Goal: Task Accomplishment & Management: Complete application form

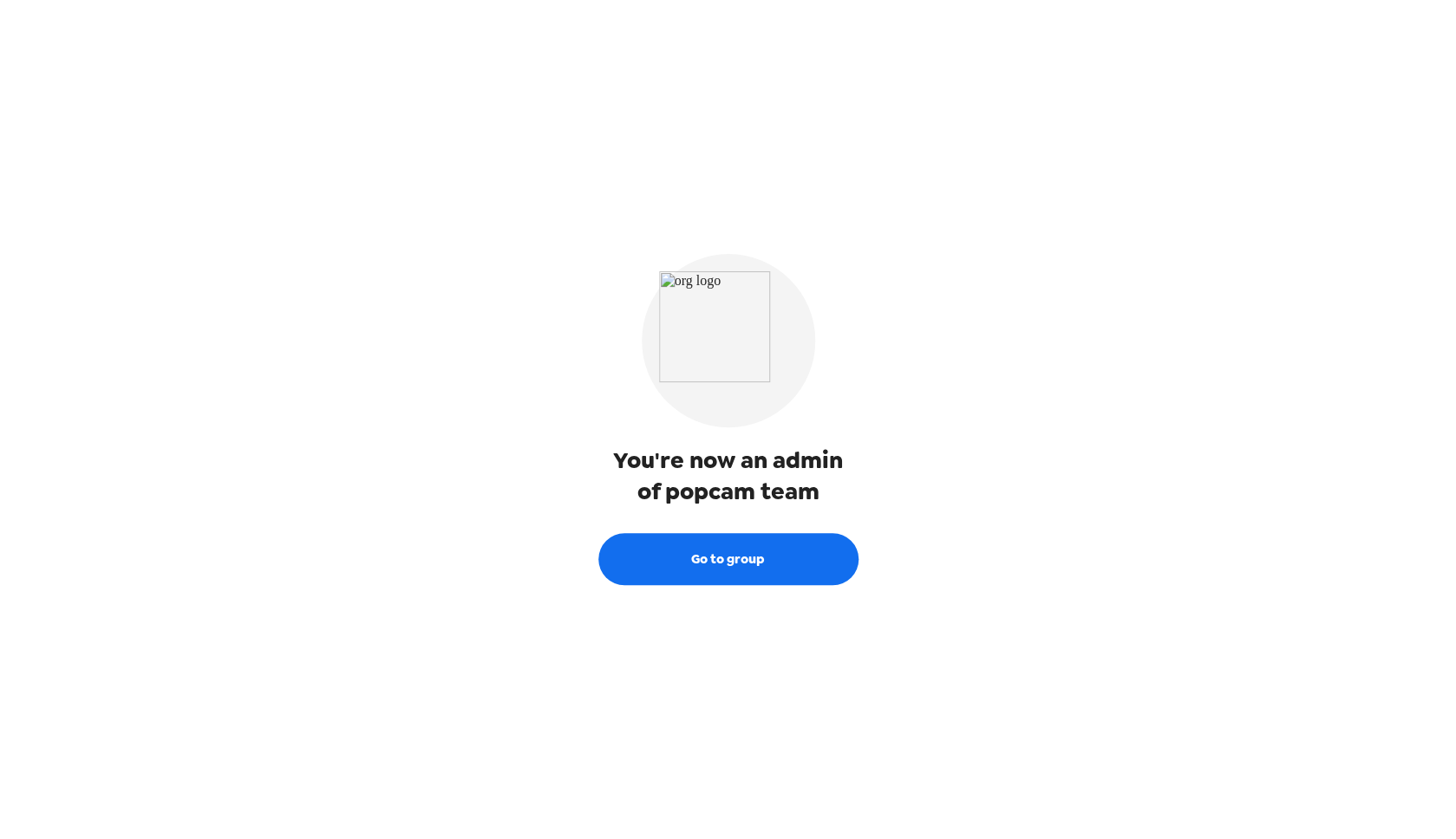
drag, startPoint x: 788, startPoint y: 563, endPoint x: 1002, endPoint y: 560, distance: 214.0
click at [788, 563] on button "Go to group" at bounding box center [728, 559] width 260 height 52
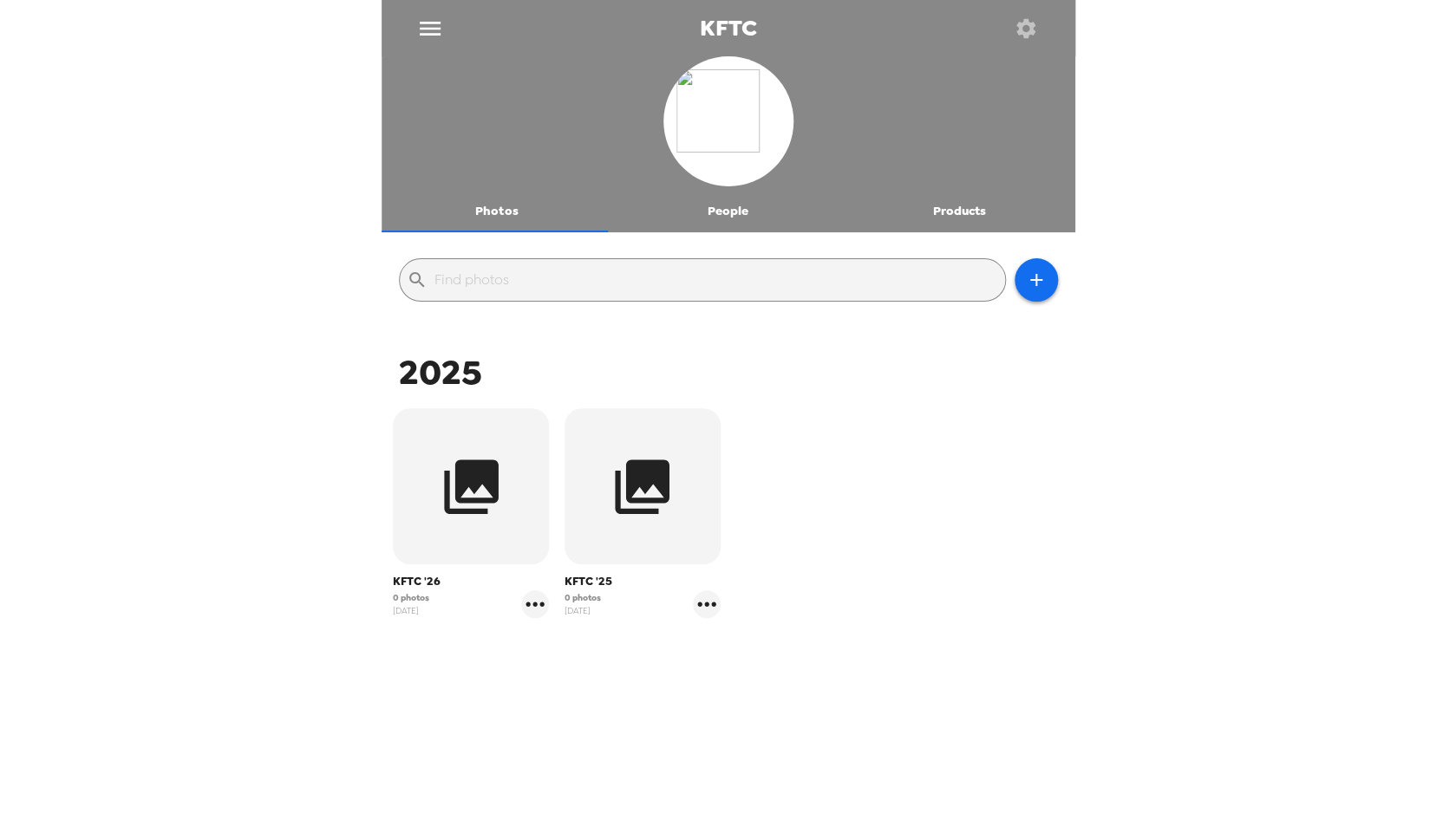
click at [733, 210] on button "People" at bounding box center [727, 211] width 231 height 42
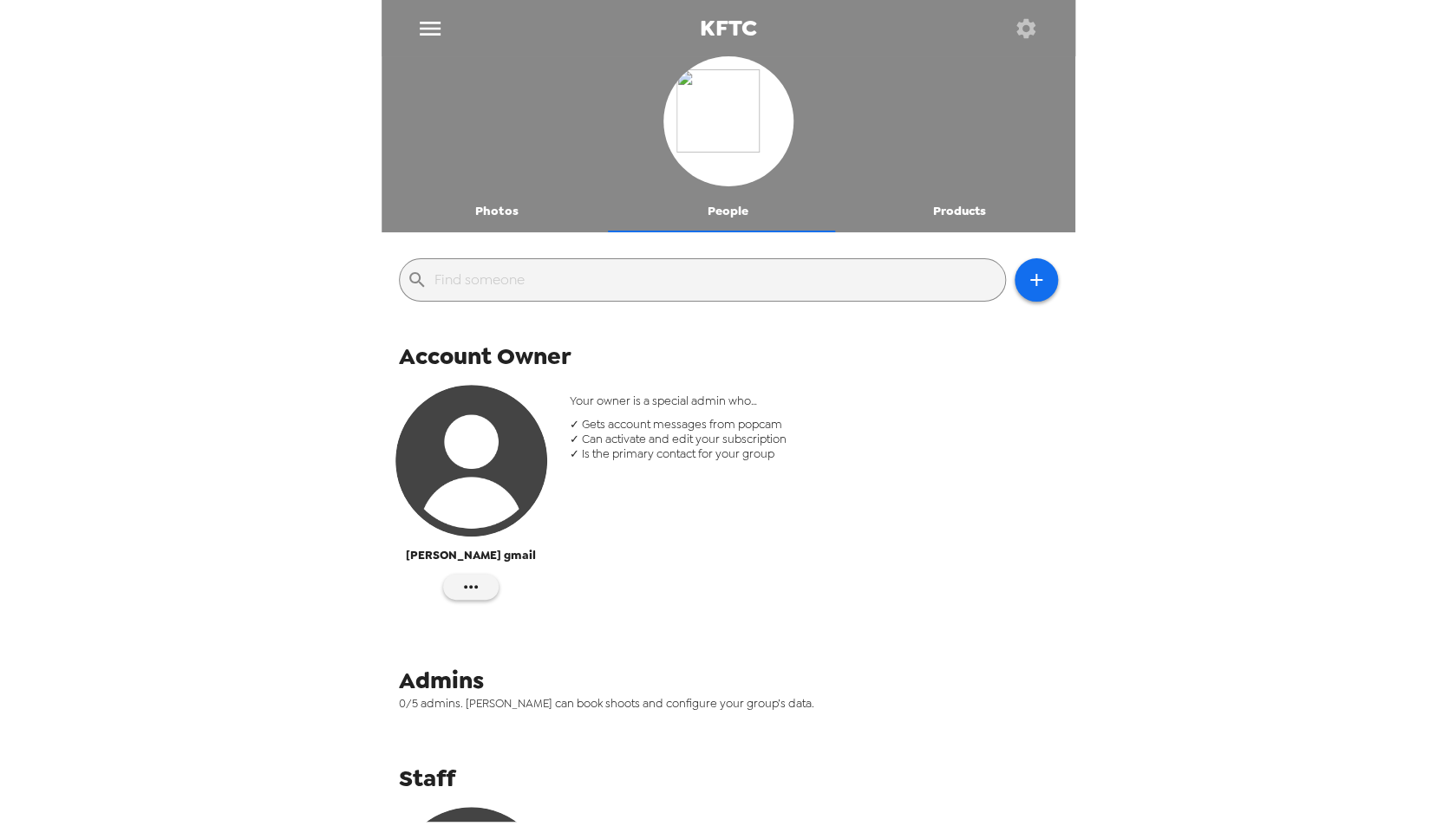
click at [800, 568] on div "Your owner is a special admin who… ✓ Gets account messages from popcam ✓ Can ac…" at bounding box center [813, 500] width 514 height 241
drag, startPoint x: 854, startPoint y: 545, endPoint x: 868, endPoint y: 532, distance: 19.1
click at [855, 544] on div "Your owner is a special admin who… ✓ Gets account messages from popcam ✓ Can ac…" at bounding box center [813, 500] width 514 height 241
click at [1030, 280] on icon "button" at bounding box center [1036, 280] width 12 height 12
click at [1058, 321] on li "Invite someone" at bounding box center [1097, 324] width 195 height 31
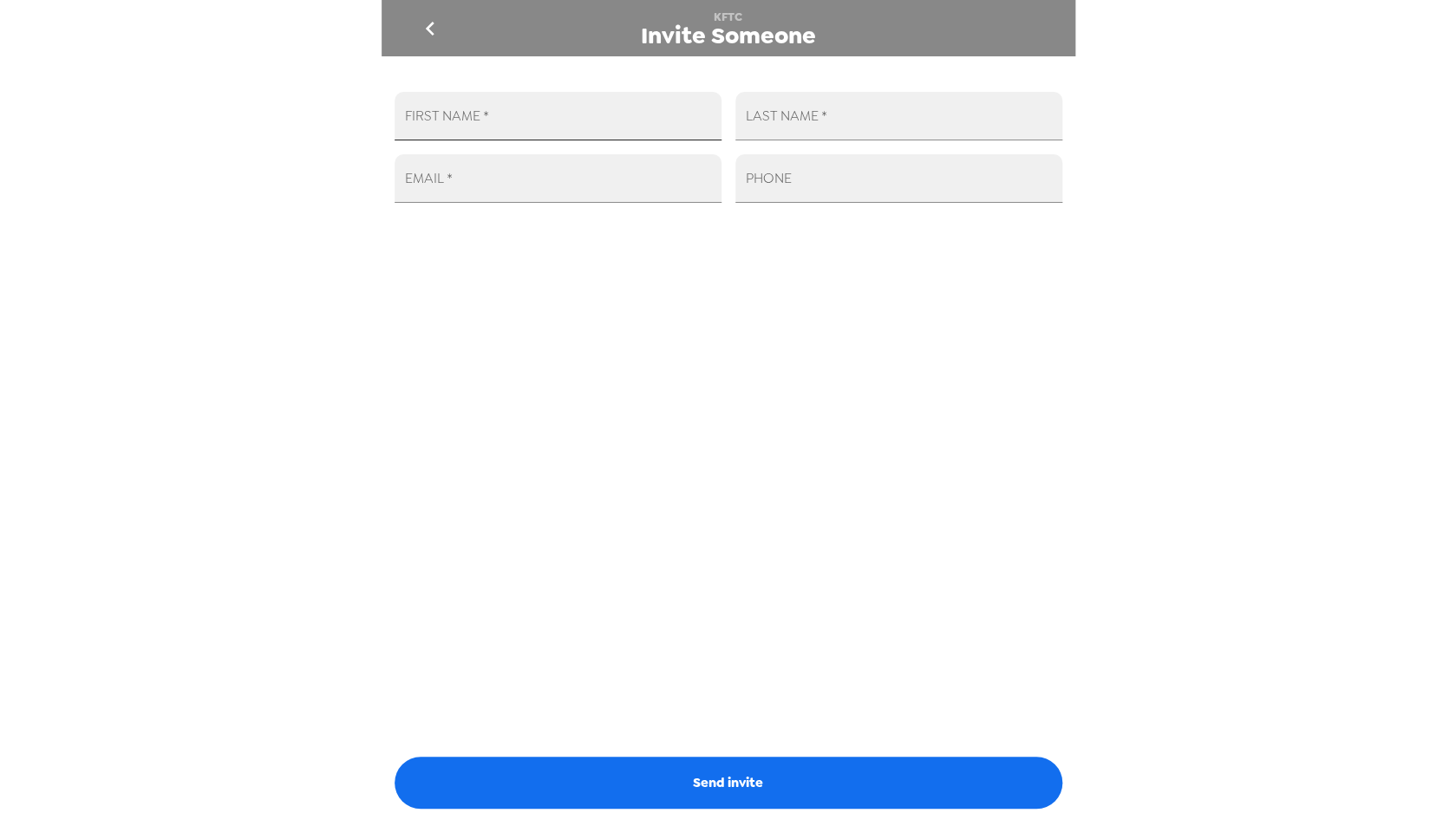
click at [595, 126] on input "FIRST NAME   *" at bounding box center [557, 116] width 327 height 49
type input "[PERSON_NAME]"
type input "Voxi"
click at [529, 135] on input "[PERSON_NAME]" at bounding box center [557, 116] width 327 height 49
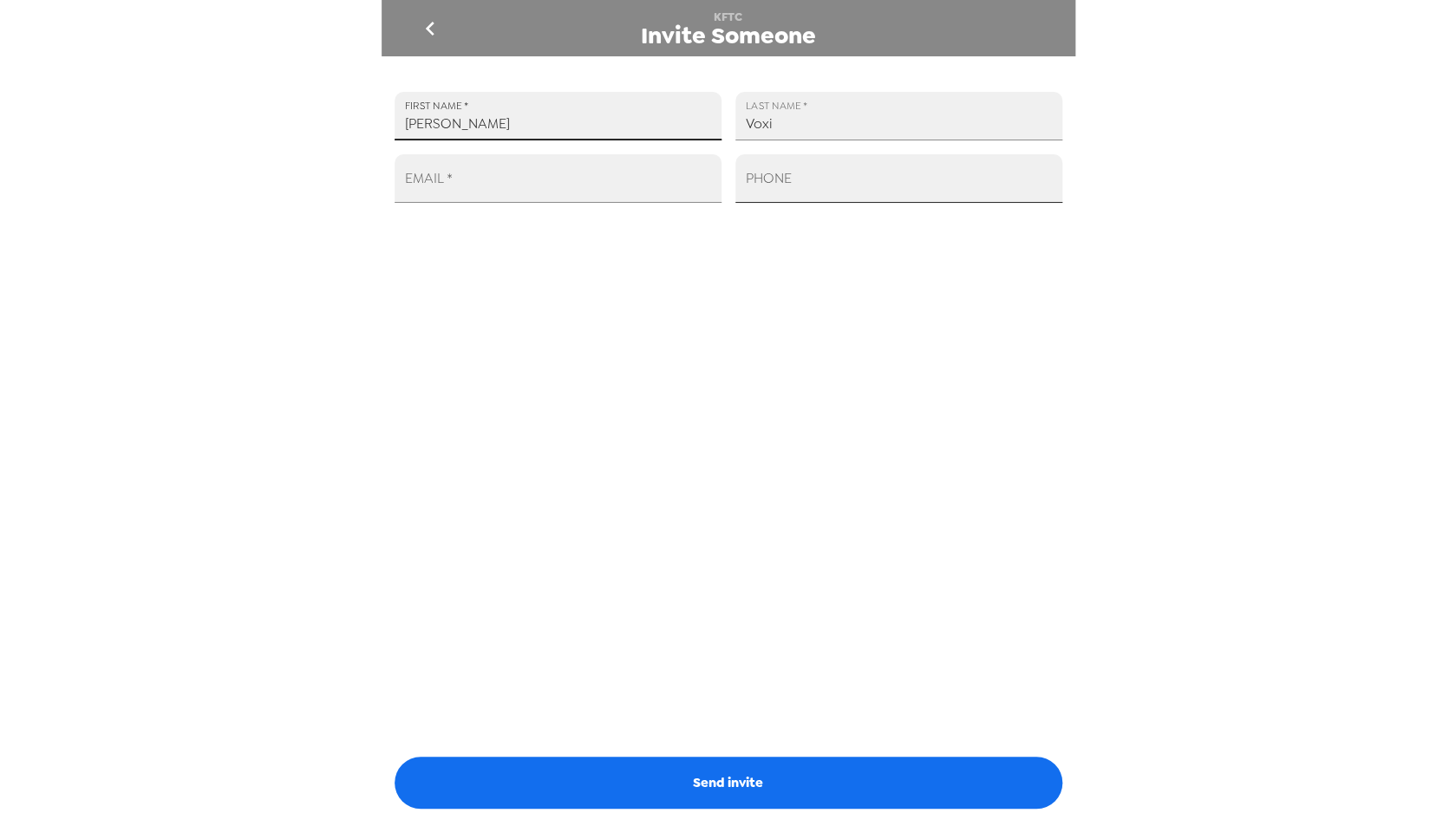
click at [885, 180] on input "PHONE" at bounding box center [898, 178] width 327 height 49
click at [496, 197] on input "EMAIL   *" at bounding box center [557, 178] width 327 height 49
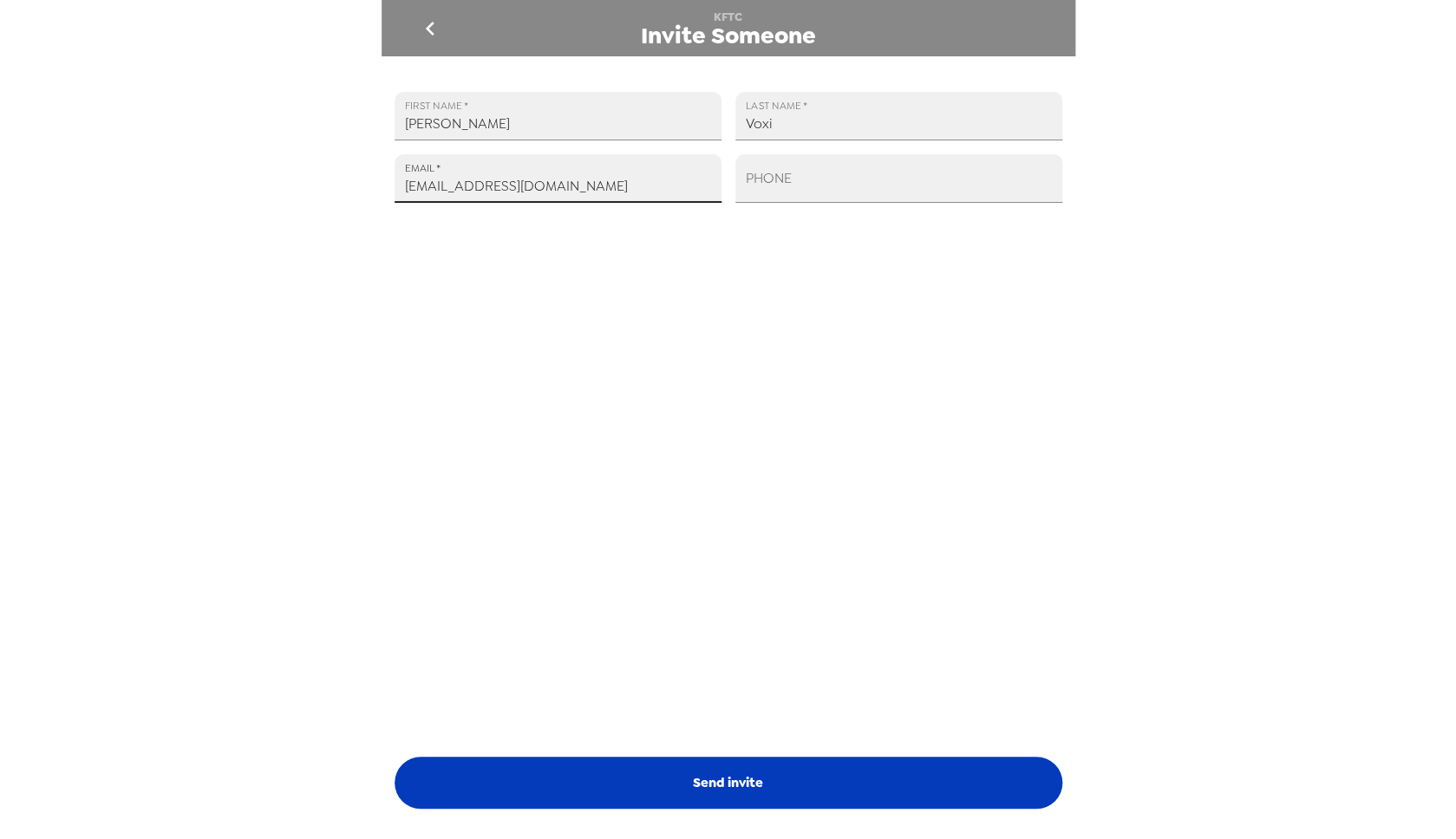
type input "[EMAIL_ADDRESS][DOMAIN_NAME]"
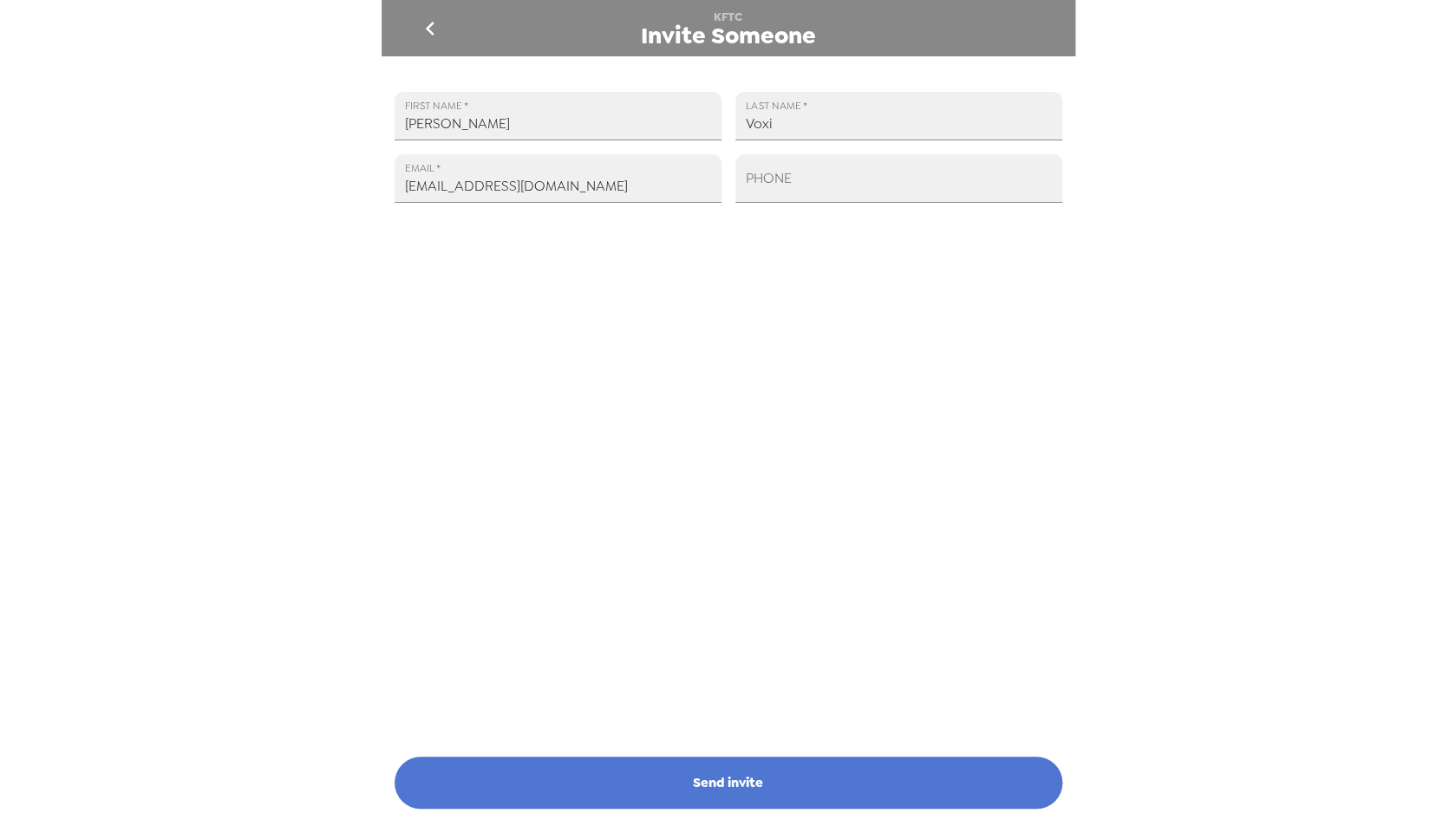
click at [823, 788] on button "Send invite" at bounding box center [728, 782] width 667 height 52
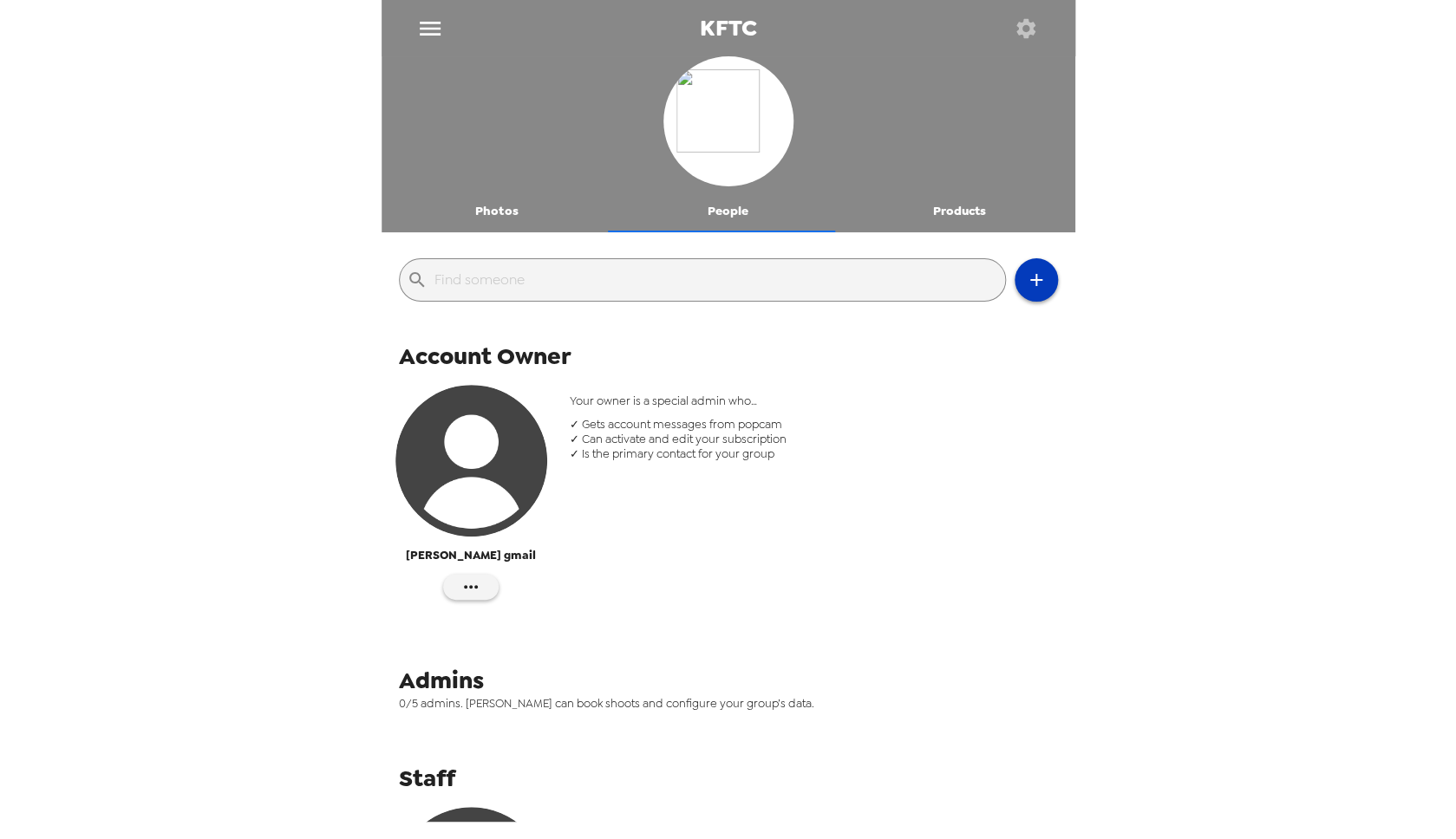
click at [1037, 275] on button "button" at bounding box center [1036, 280] width 44 height 44
click at [1046, 323] on li "Invite someone" at bounding box center [1097, 324] width 195 height 31
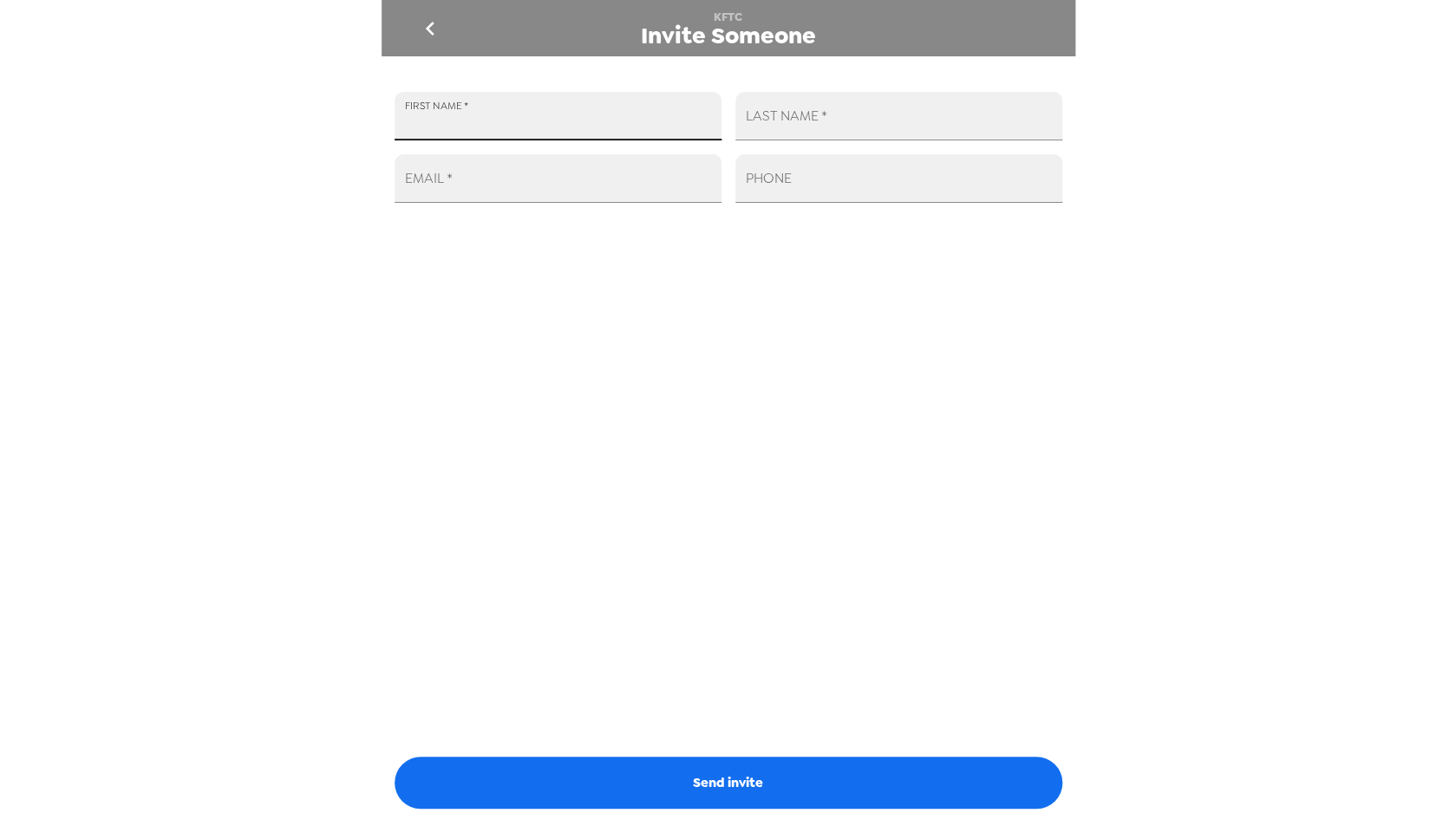
click at [589, 130] on input "FIRST NAME   *" at bounding box center [557, 116] width 327 height 49
type input "nate"
type input "voxi"
type input "[EMAIL_ADDRESS][DOMAIN_NAME]"
drag, startPoint x: 780, startPoint y: 788, endPoint x: 946, endPoint y: 751, distance: 170.1
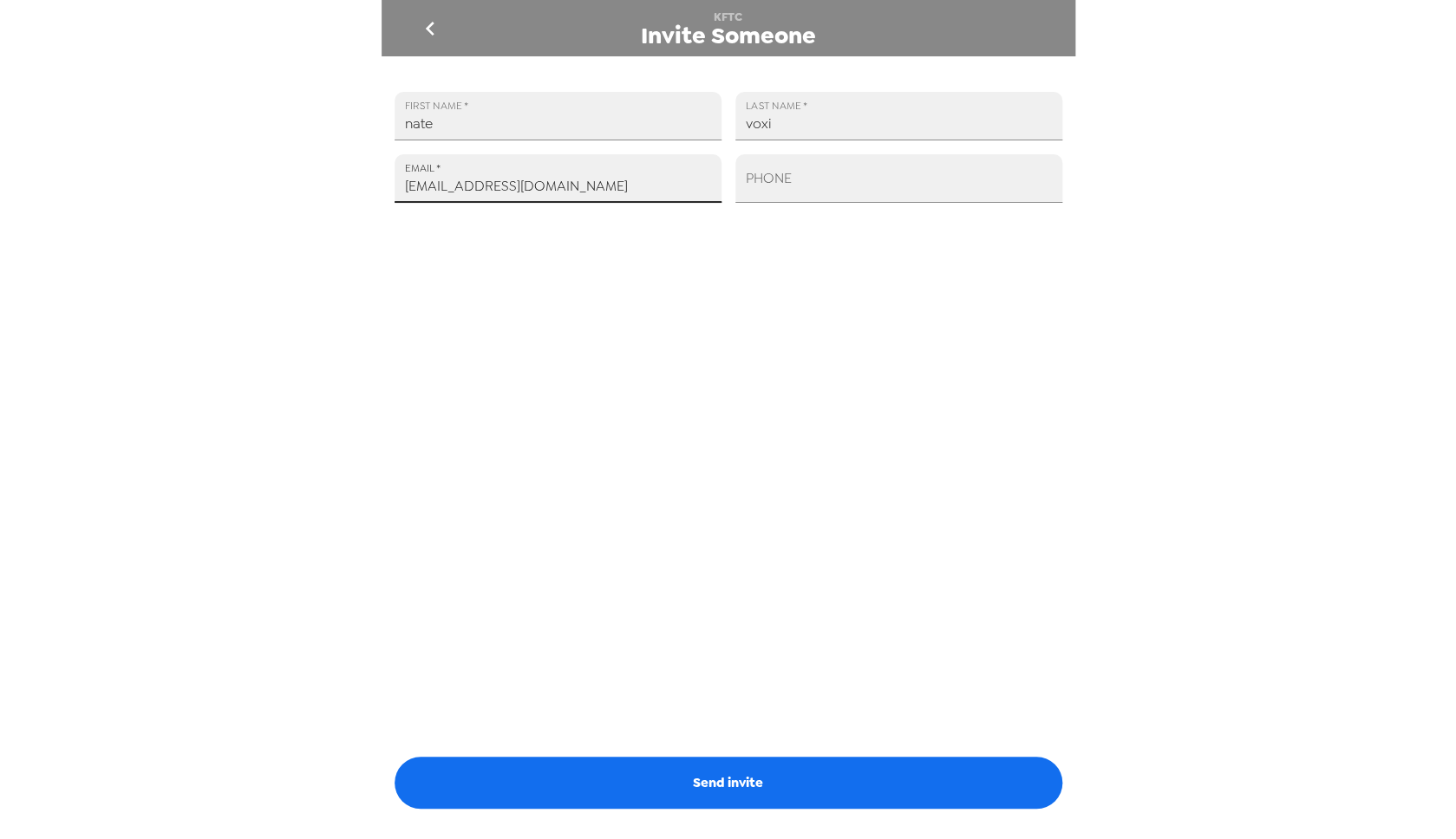
click at [780, 788] on button "Send invite" at bounding box center [728, 782] width 667 height 52
